Goal: Information Seeking & Learning: Learn about a topic

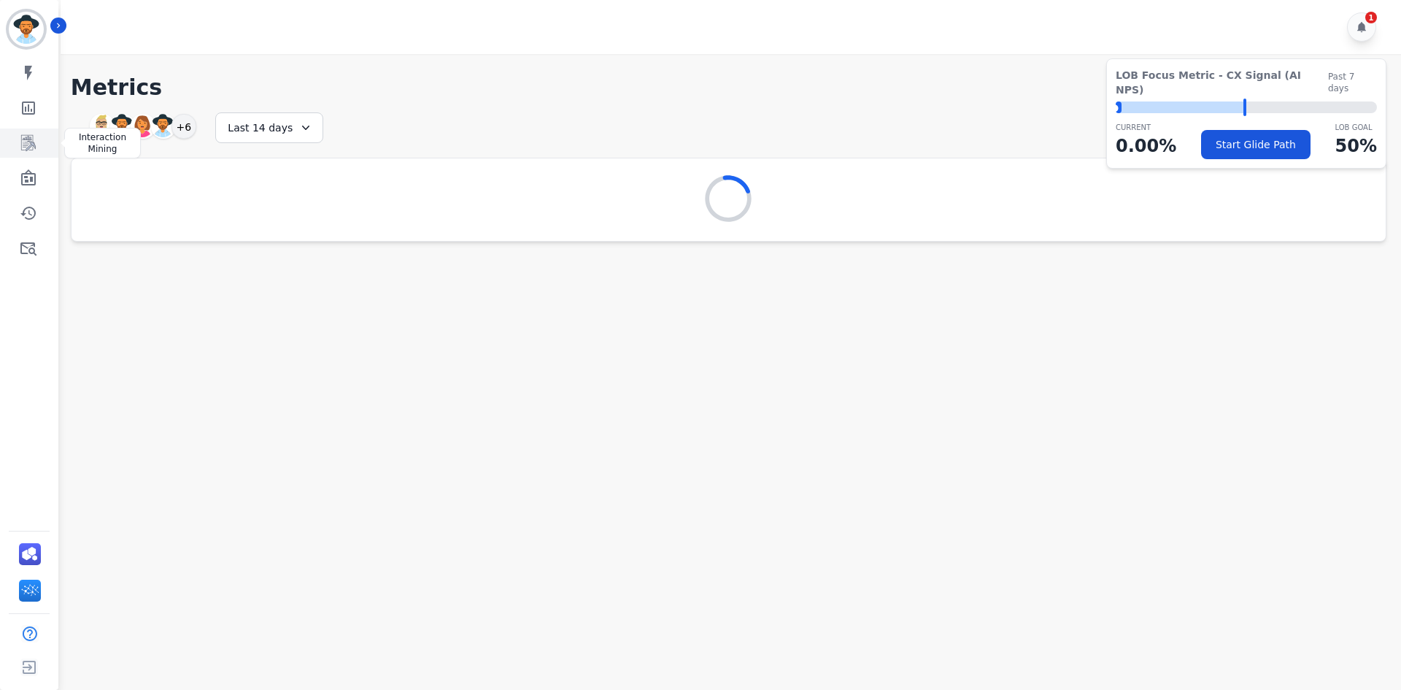
click at [25, 150] on icon "Sidebar" at bounding box center [29, 143] width 18 height 18
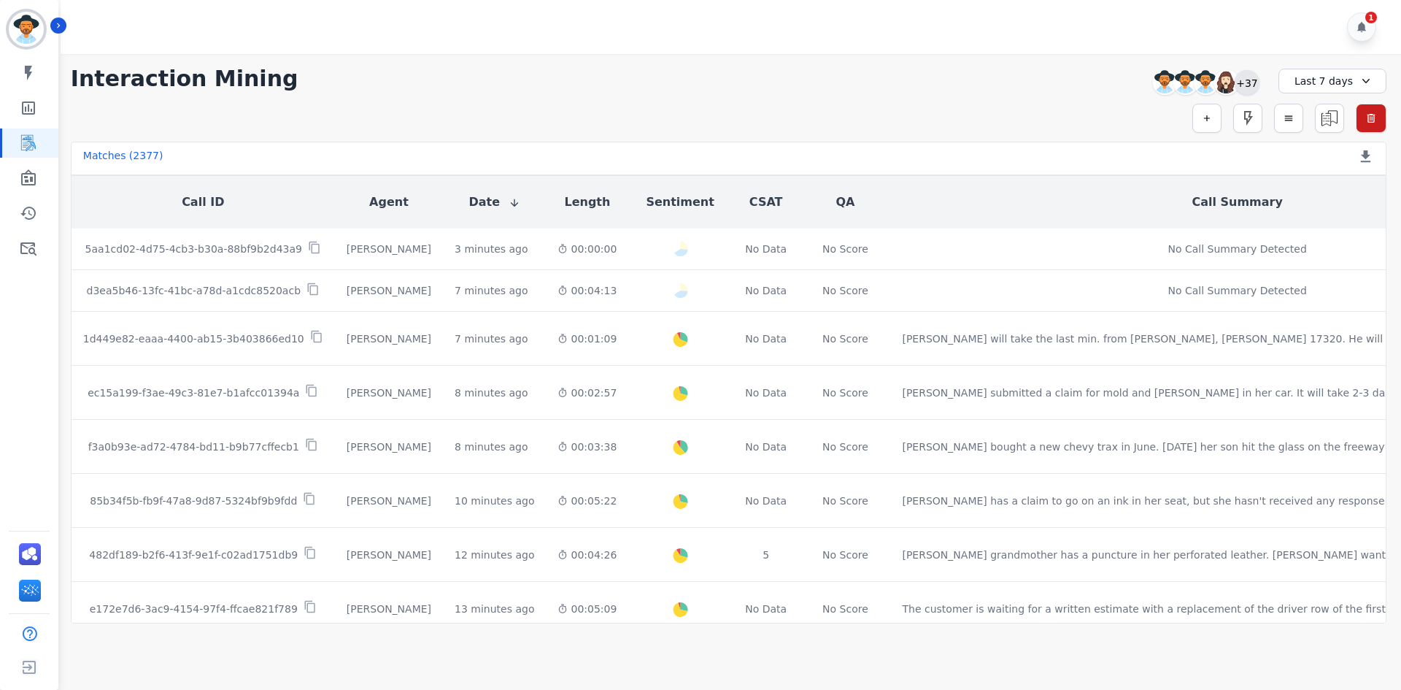
click at [1245, 88] on div "+37" at bounding box center [1247, 82] width 25 height 25
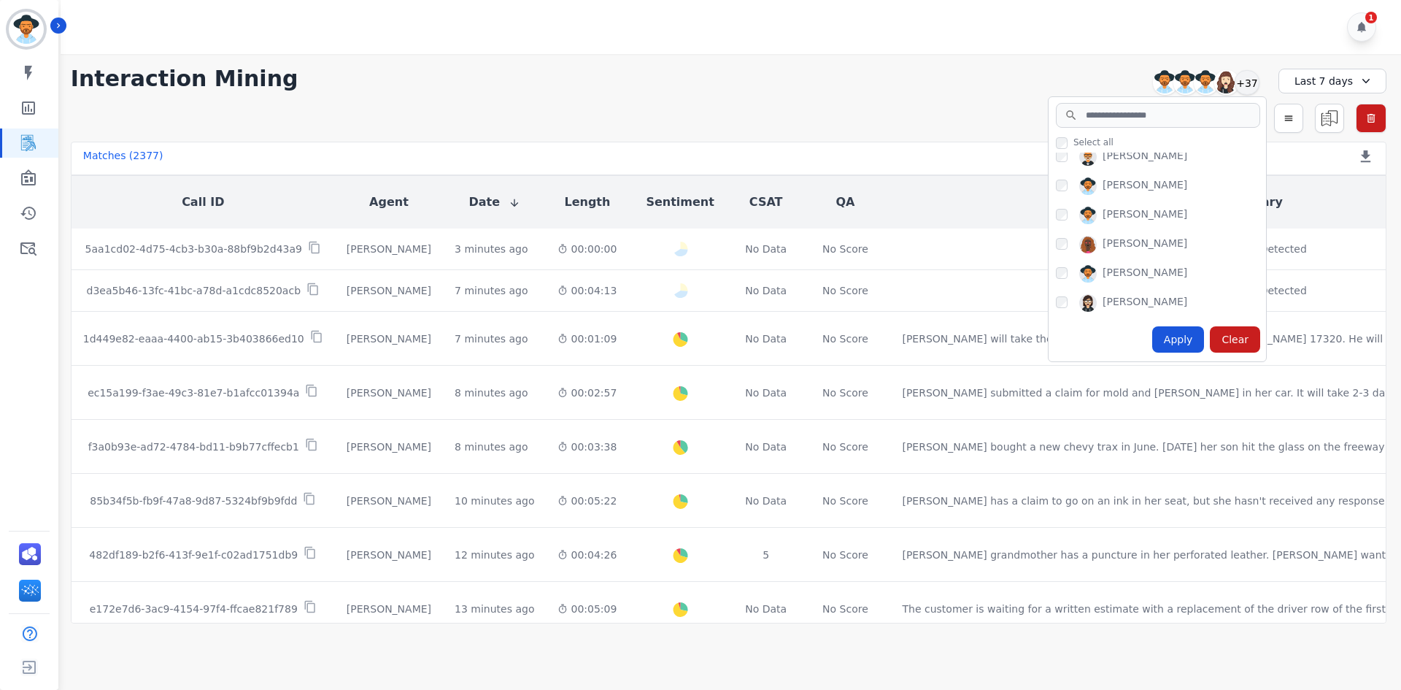
scroll to position [1032, 0]
click at [1176, 124] on input "search" at bounding box center [1158, 115] width 204 height 25
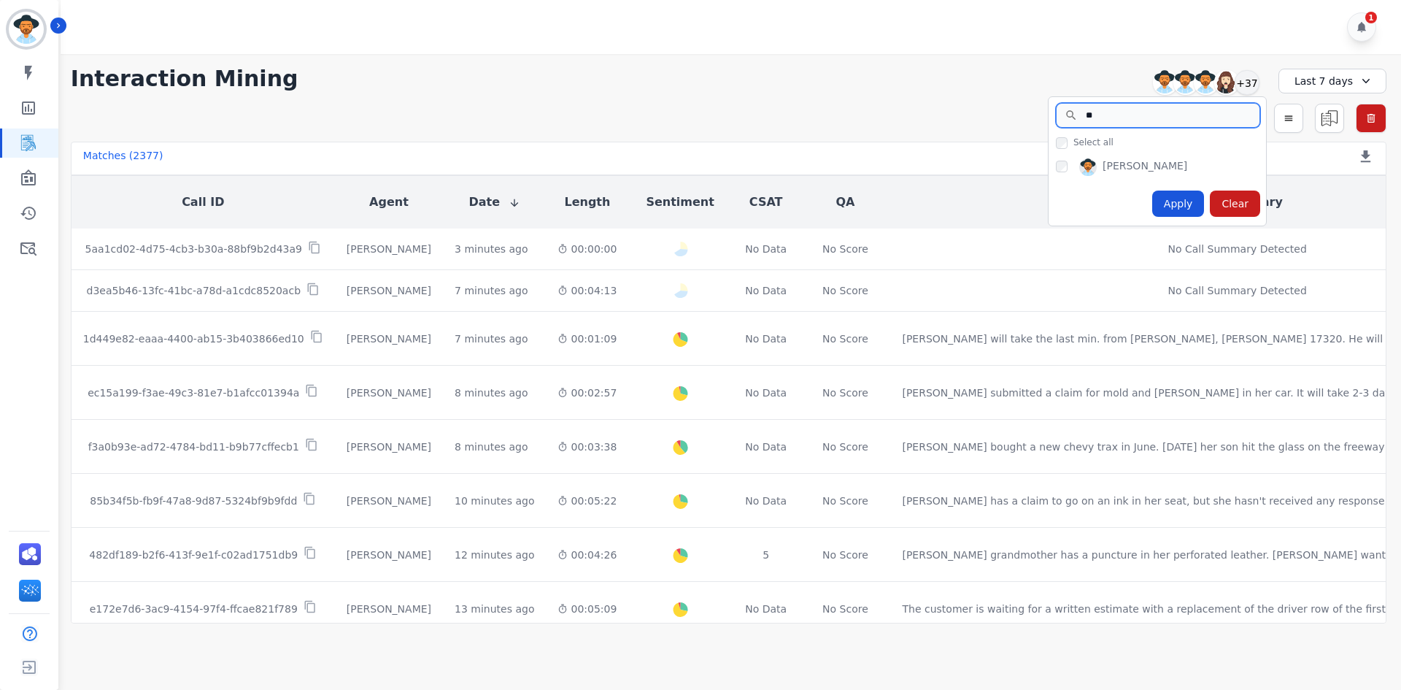
type input "*"
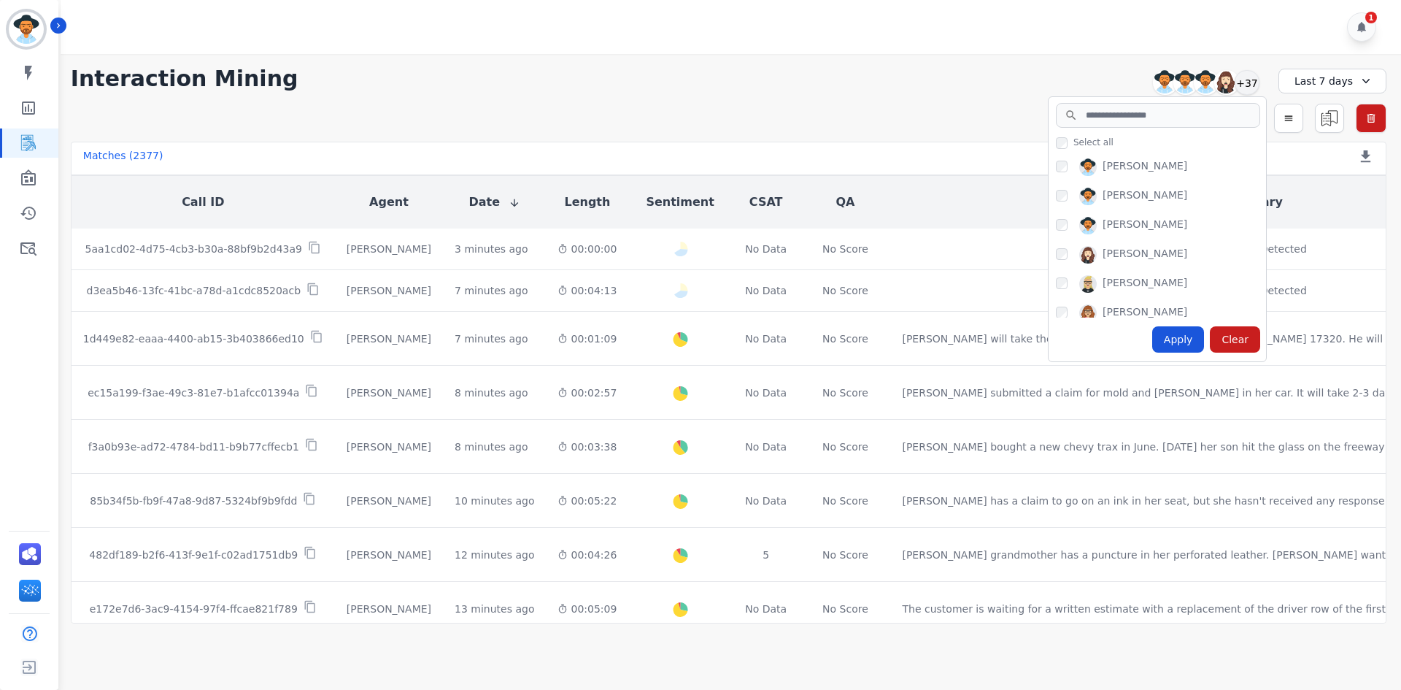
click at [1339, 91] on div "Last 7 days" at bounding box center [1333, 81] width 108 height 25
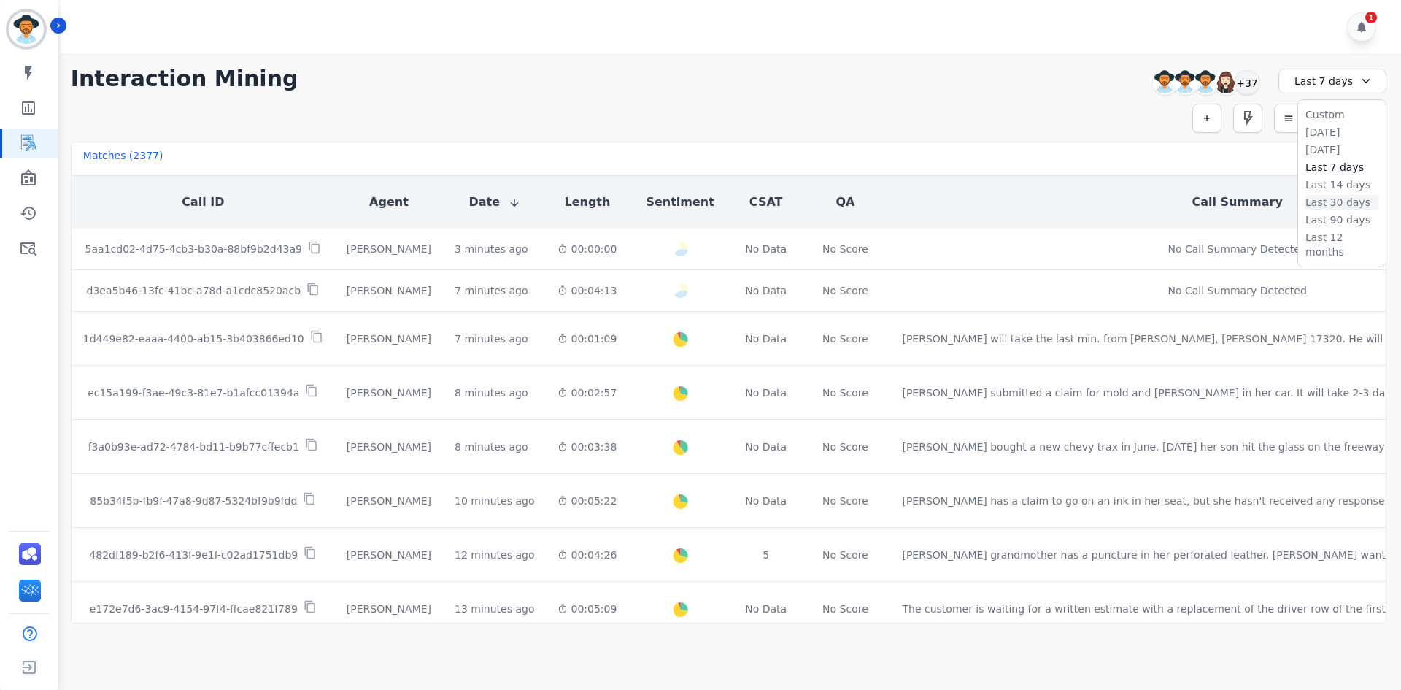
click at [1327, 202] on li "Last 30 days" at bounding box center [1342, 202] width 73 height 15
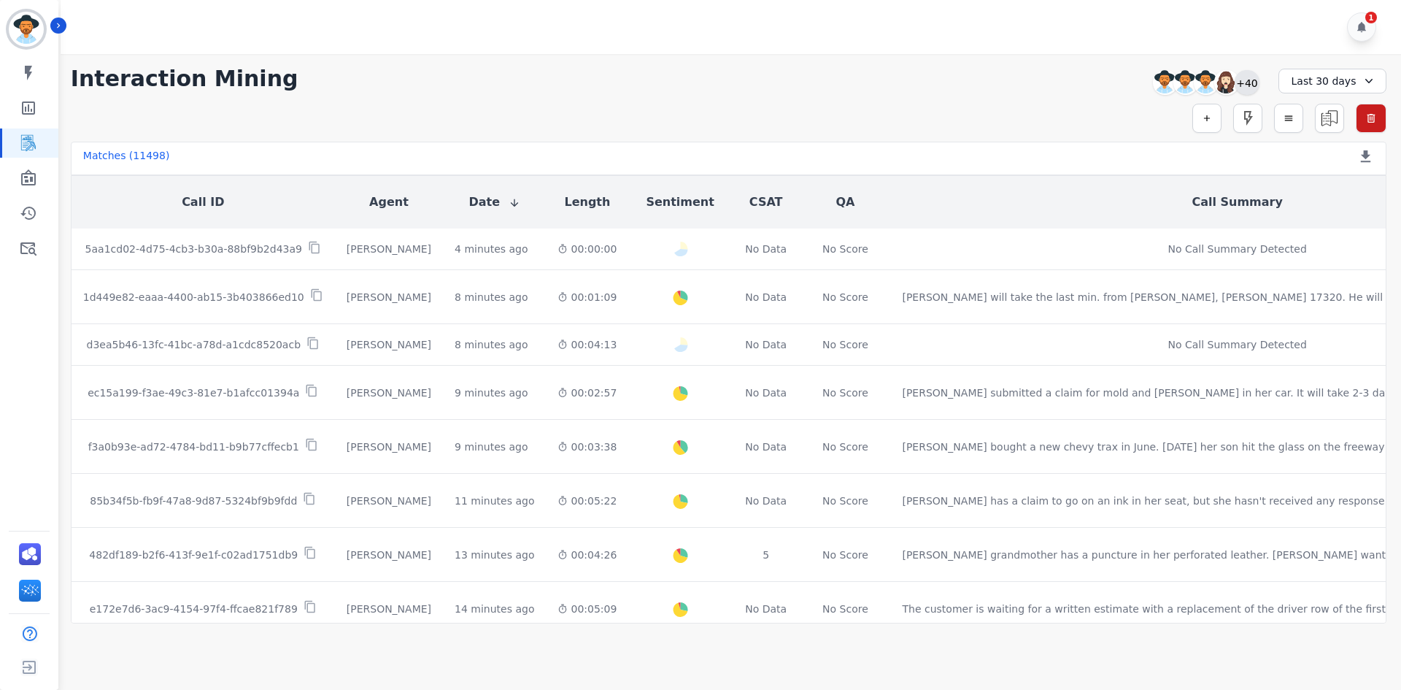
click at [1248, 85] on div "+40" at bounding box center [1247, 82] width 25 height 25
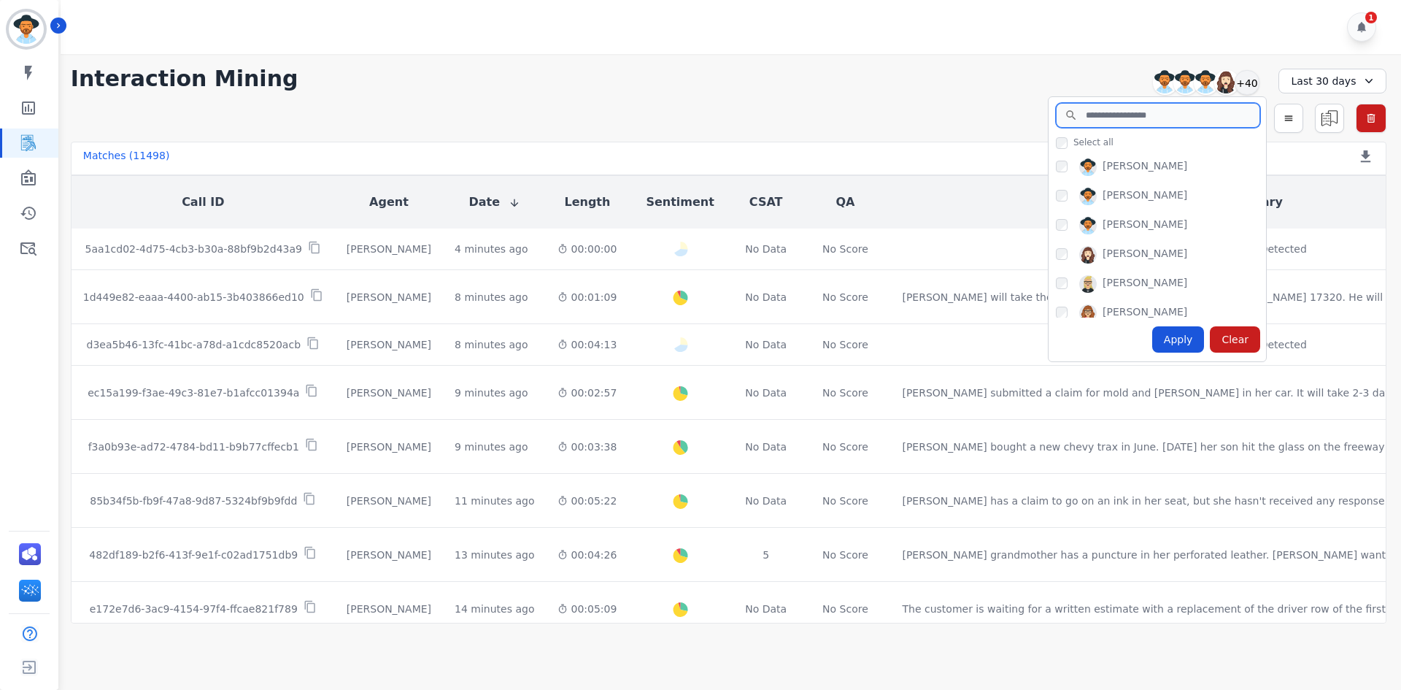
click at [1143, 116] on input "search" at bounding box center [1158, 115] width 204 height 25
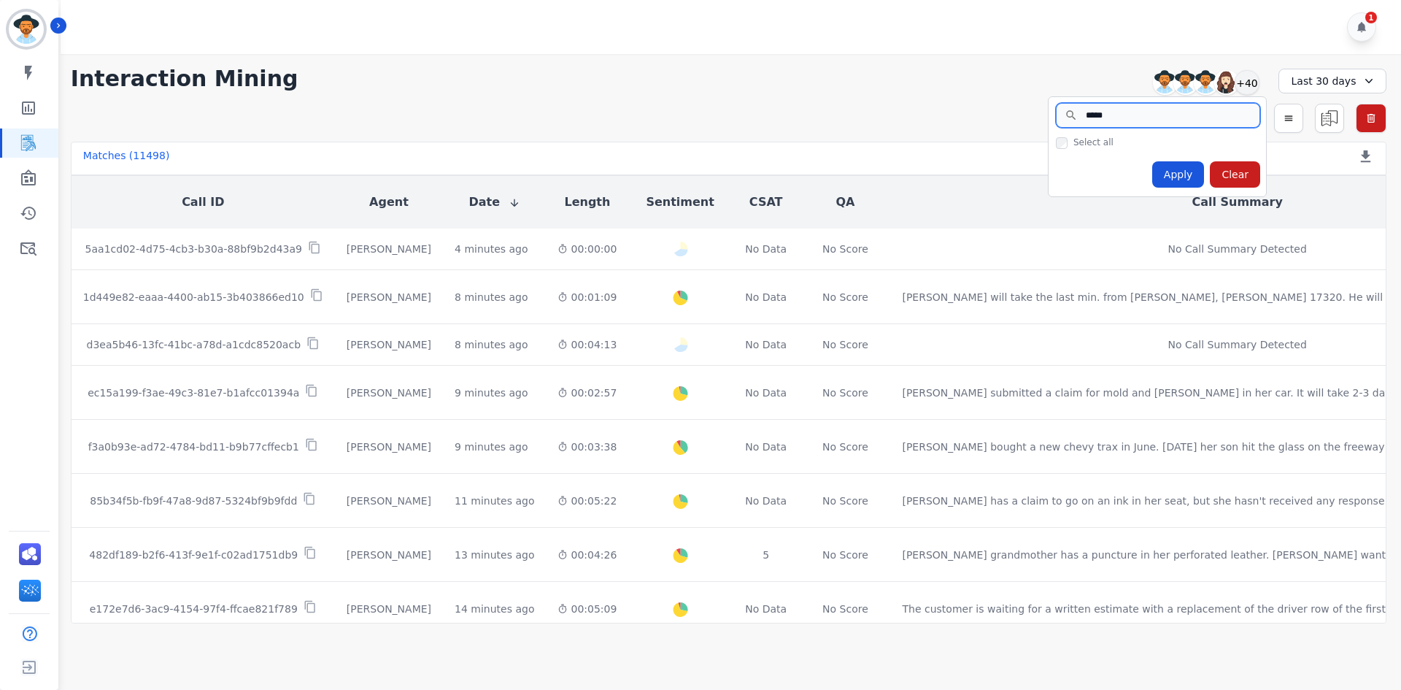
click at [1246, 120] on input "****" at bounding box center [1158, 115] width 204 height 25
click at [1245, 118] on input "****" at bounding box center [1158, 115] width 204 height 25
type input "*"
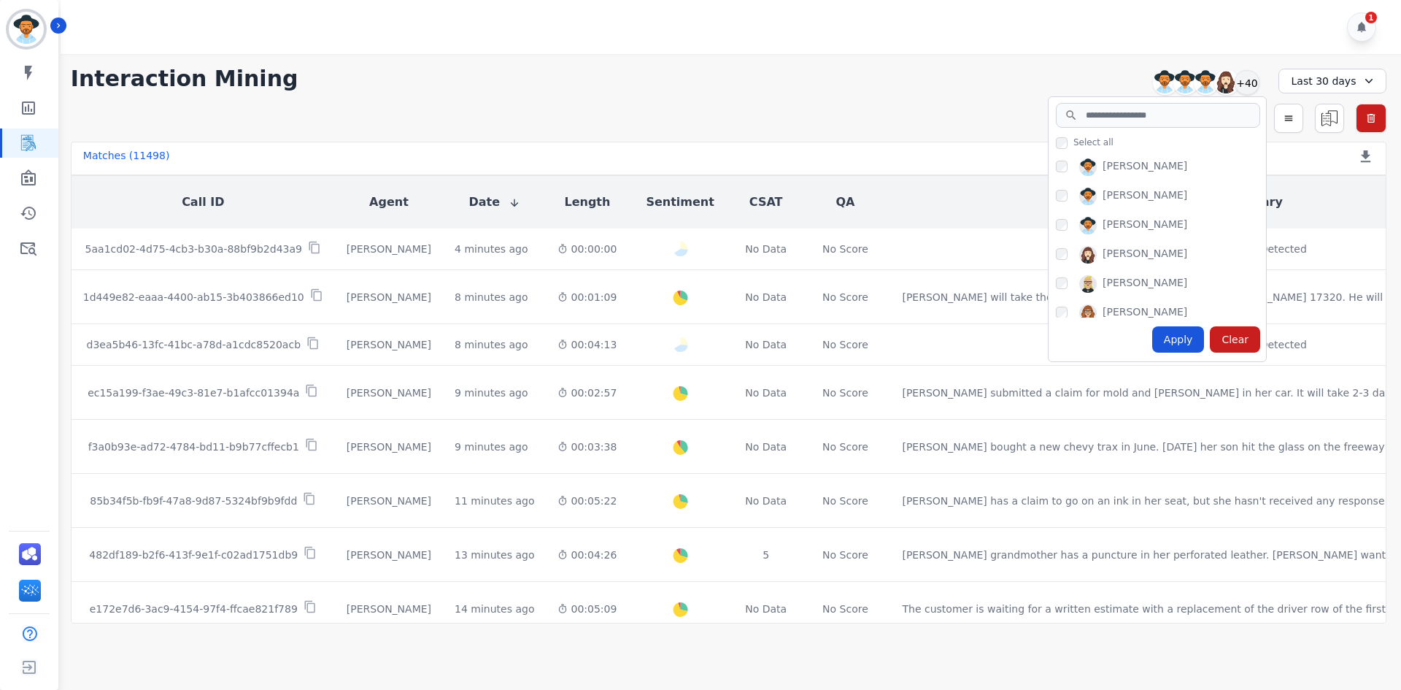
click at [945, 76] on div "Interaction Mining [PERSON_NAME] [PERSON_NAME] [PERSON_NAME] [PERSON_NAME] +40 …" at bounding box center [729, 79] width 1316 height 26
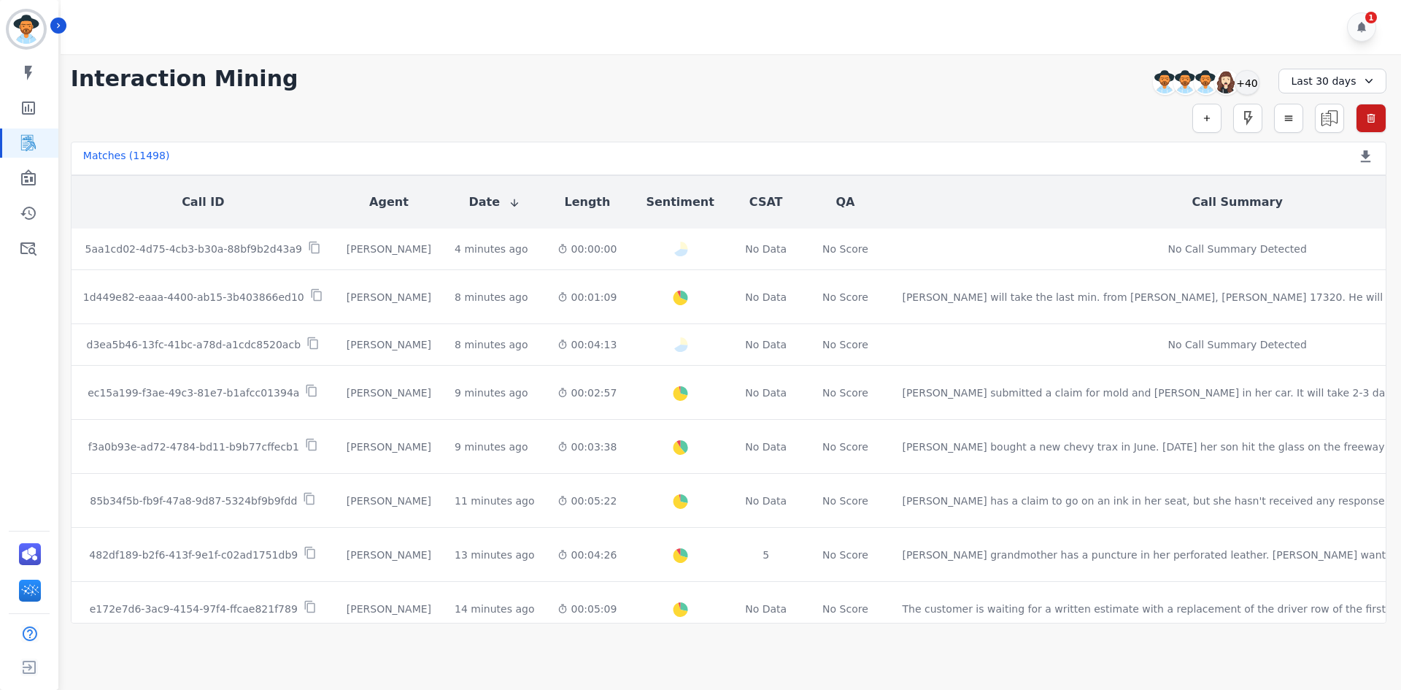
click at [1339, 84] on div "Last 30 days" at bounding box center [1333, 81] width 108 height 25
click at [1326, 215] on li "Last 90 days" at bounding box center [1342, 219] width 73 height 15
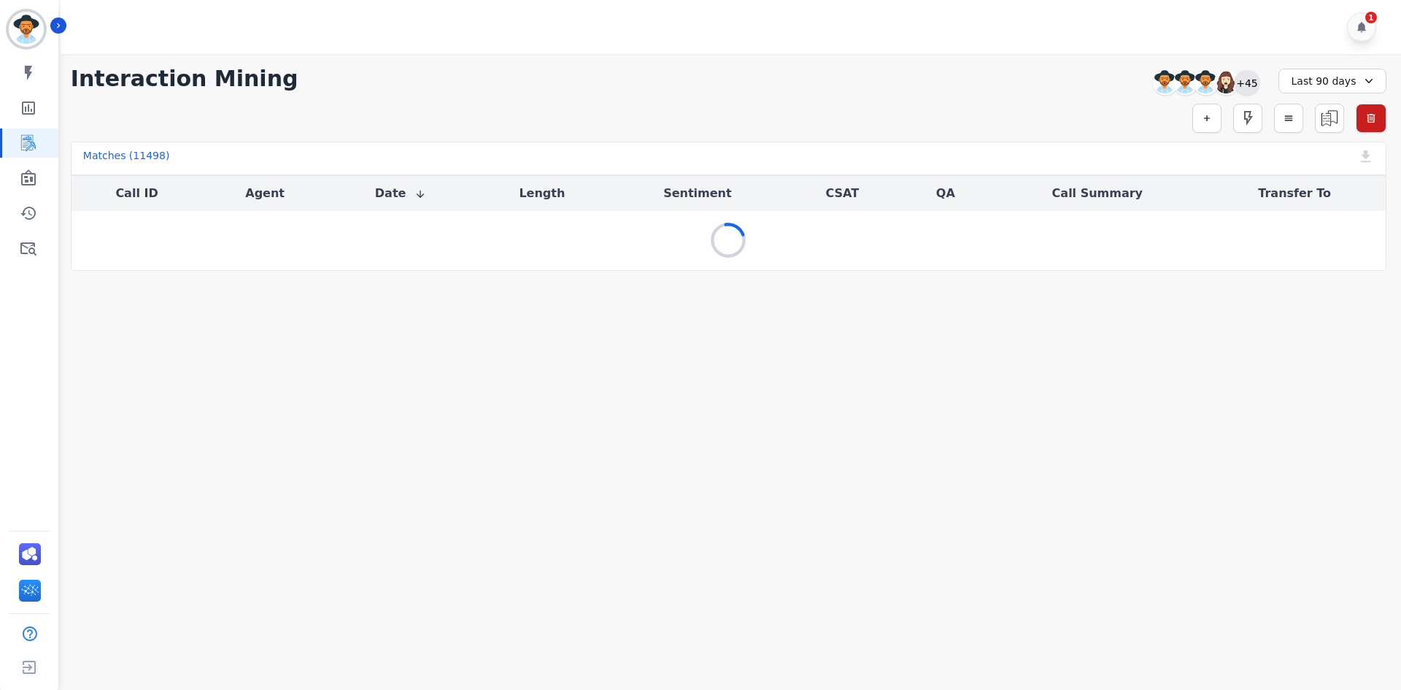
click at [1246, 88] on div "+45" at bounding box center [1247, 82] width 25 height 25
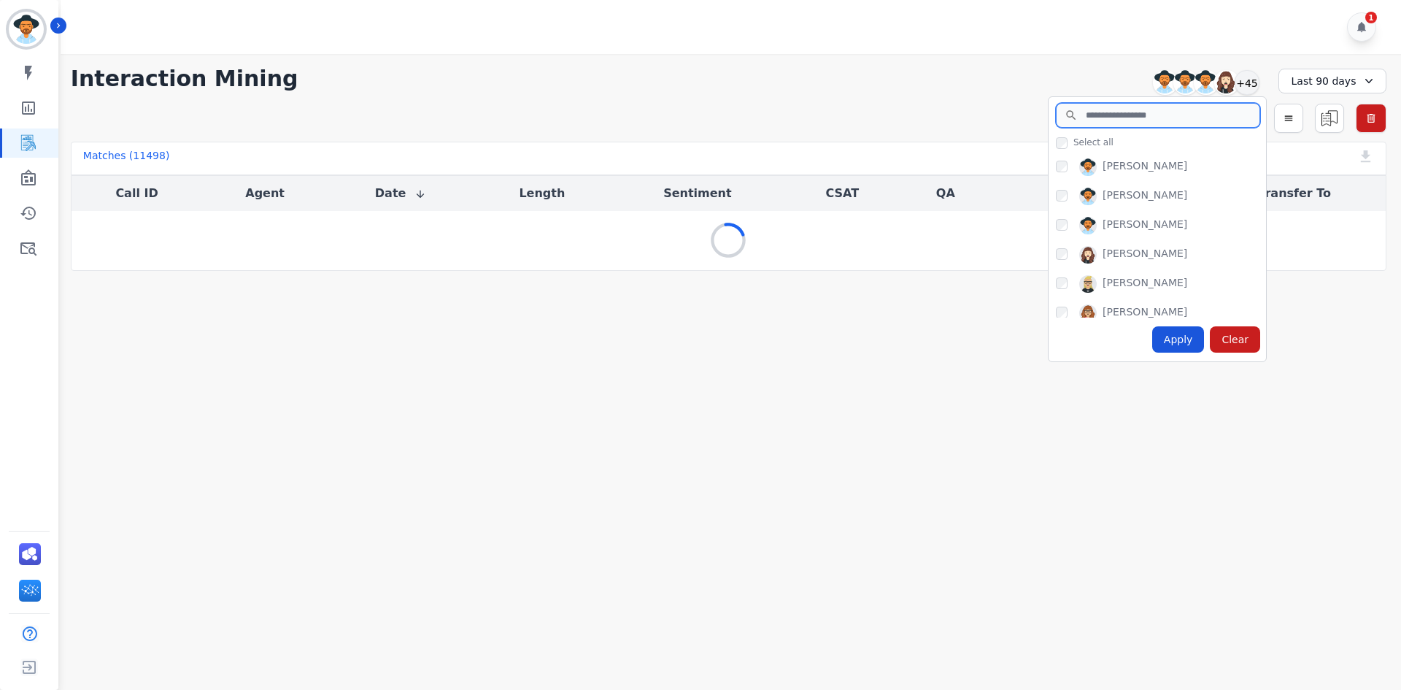
click at [1169, 120] on input "search" at bounding box center [1158, 115] width 204 height 25
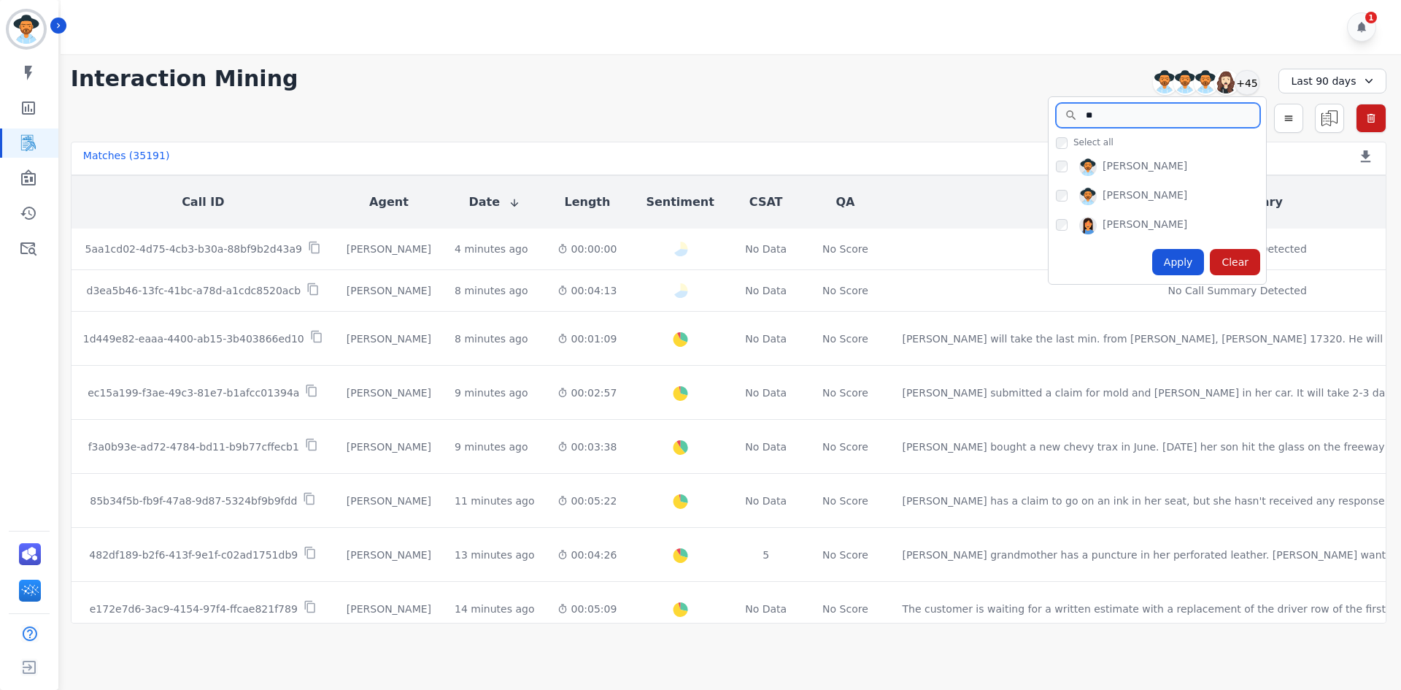
type input "*"
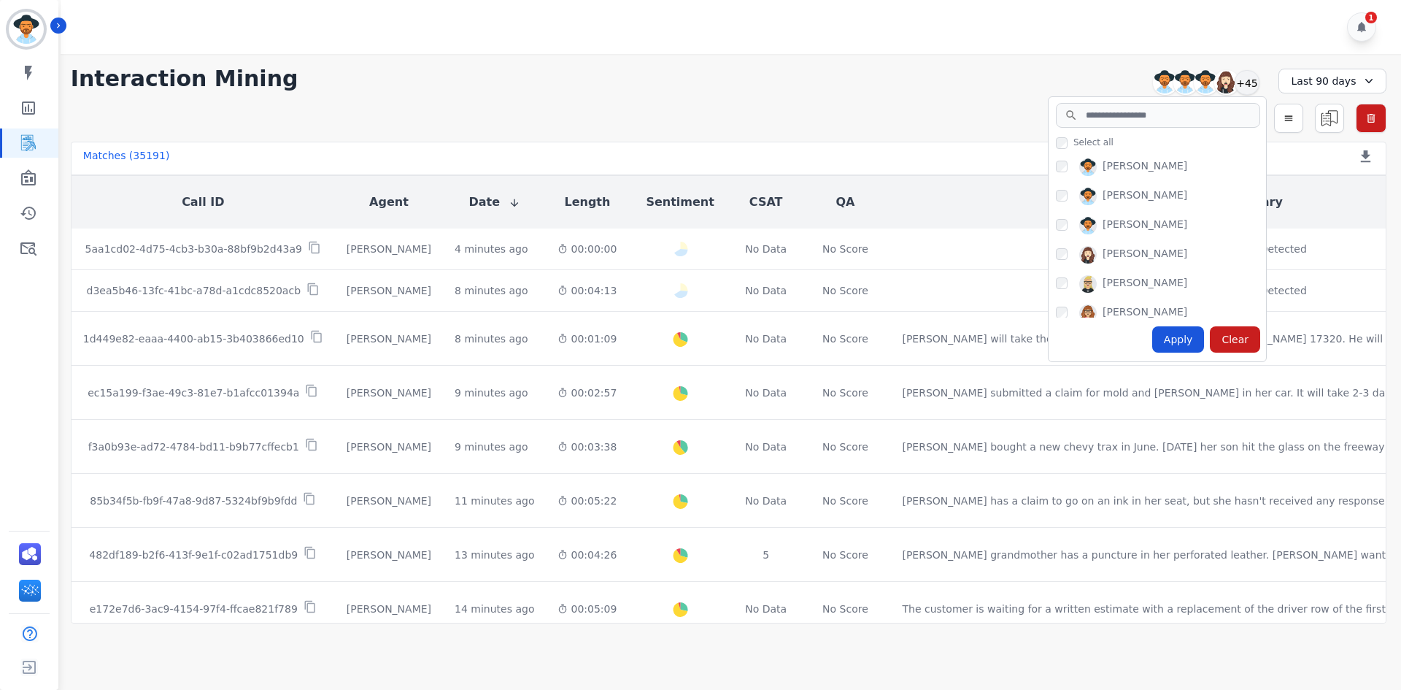
click at [1327, 84] on div "Last 90 days" at bounding box center [1333, 81] width 108 height 25
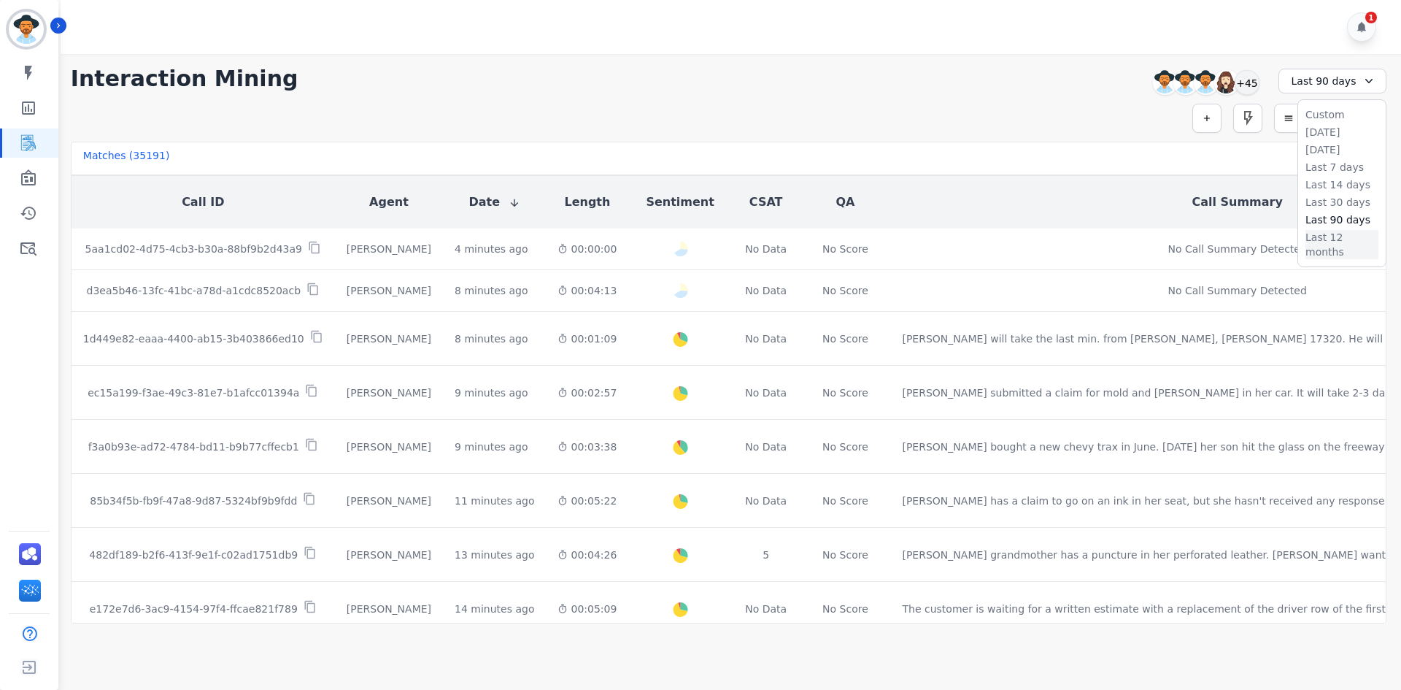
click at [1324, 241] on li "Last 12 months" at bounding box center [1342, 244] width 73 height 29
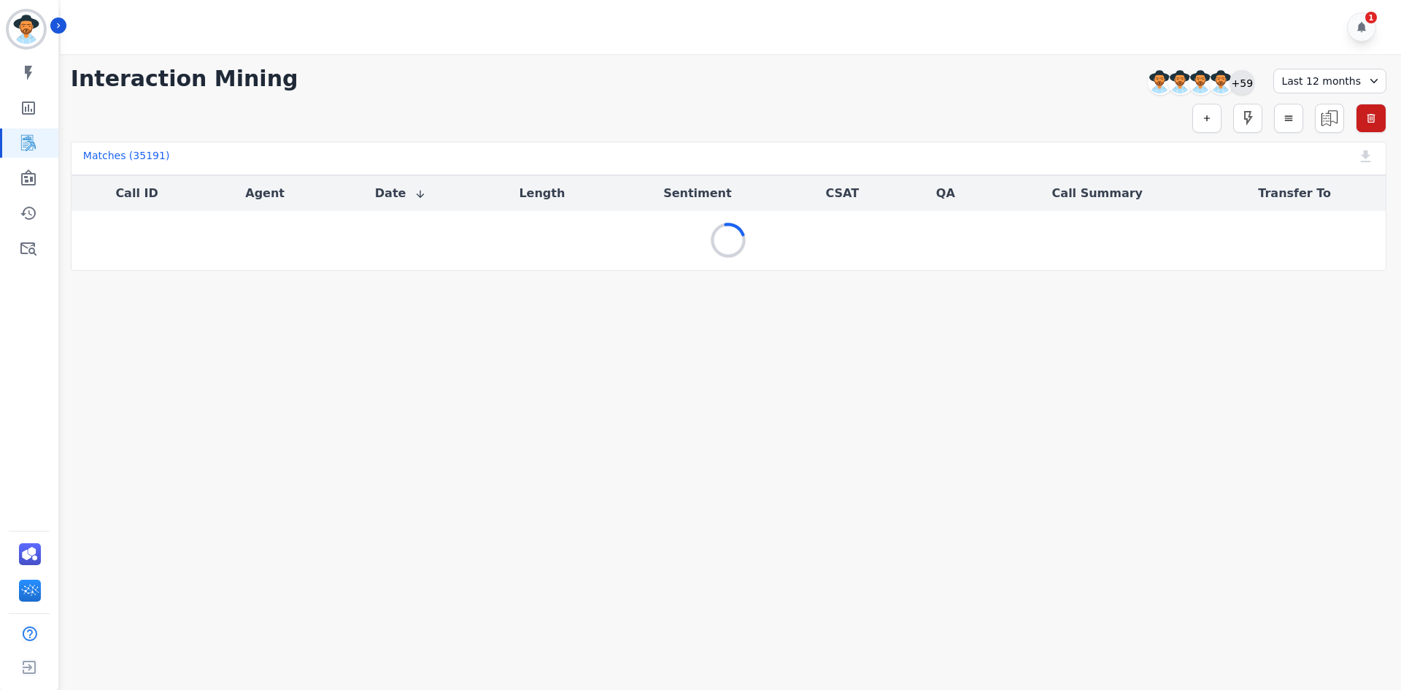
click at [1254, 85] on div "+59" at bounding box center [1242, 82] width 25 height 25
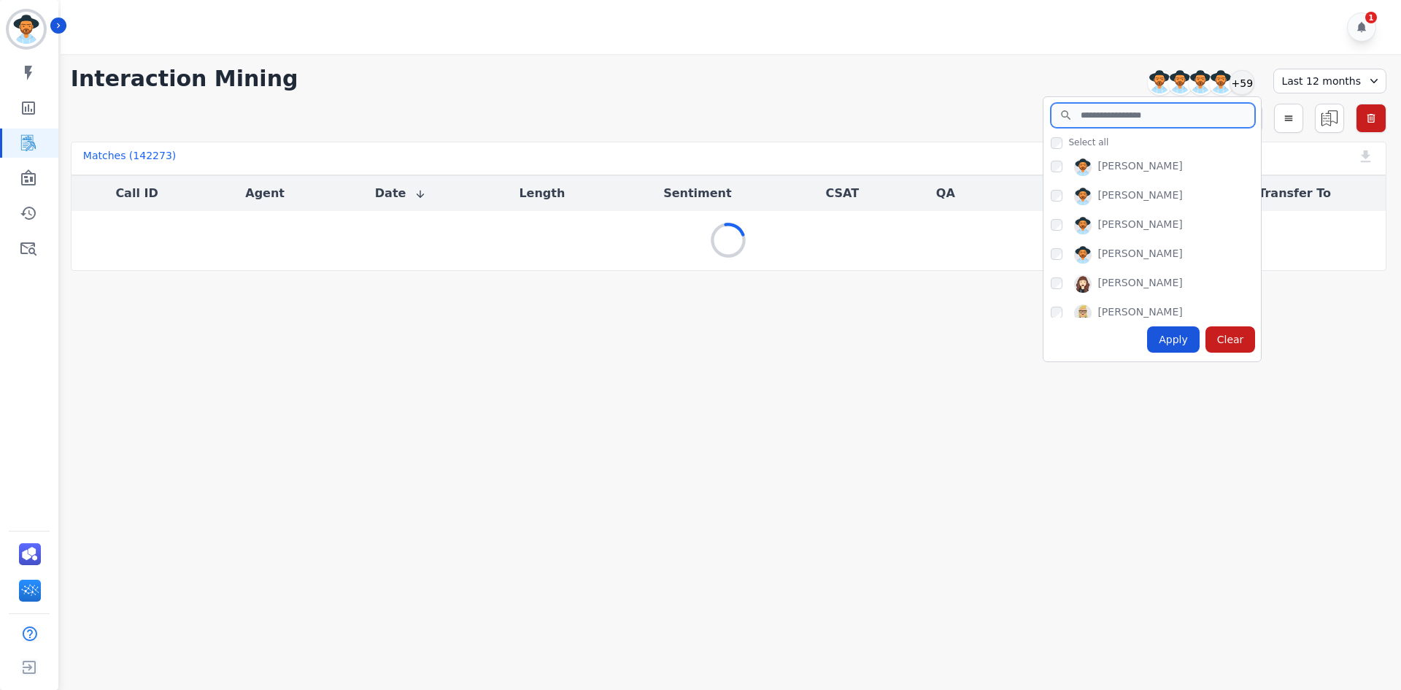
click at [1147, 123] on input "search" at bounding box center [1153, 115] width 204 height 25
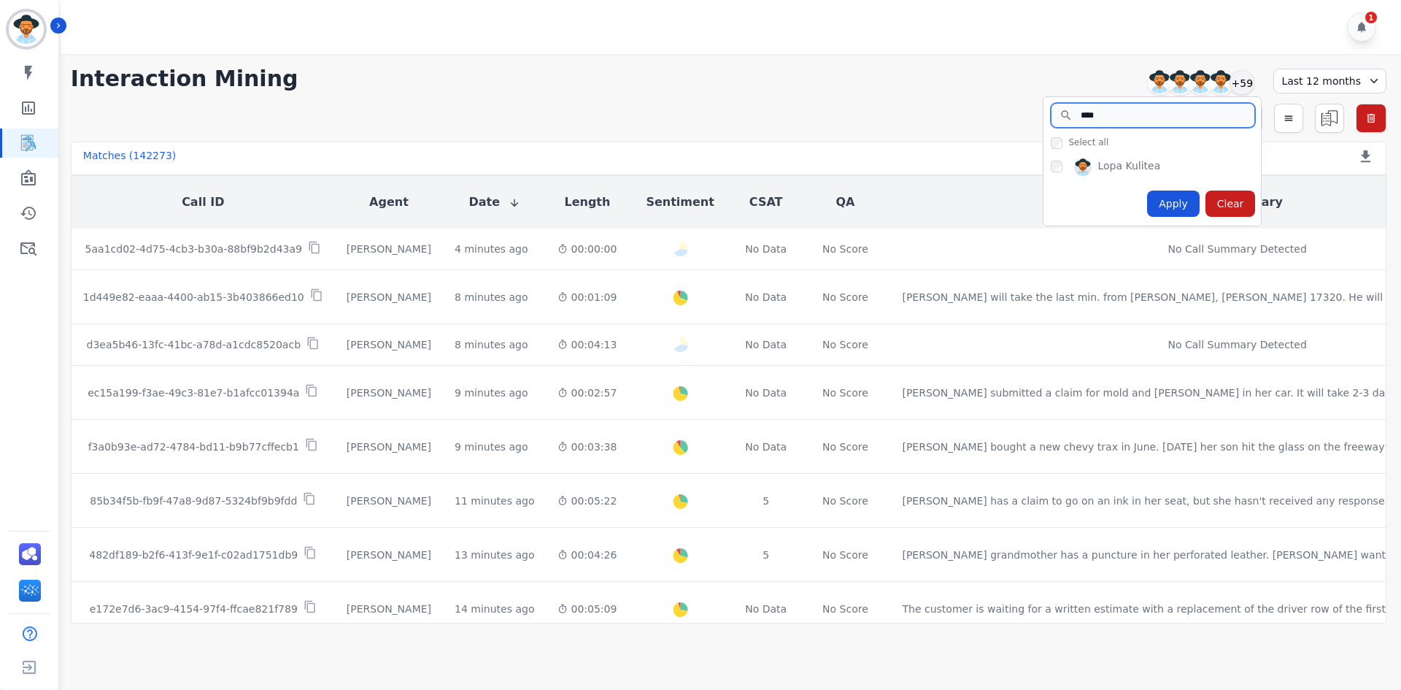
type input "****"
click at [1178, 208] on div "Apply" at bounding box center [1173, 204] width 53 height 26
